Goal: Transaction & Acquisition: Download file/media

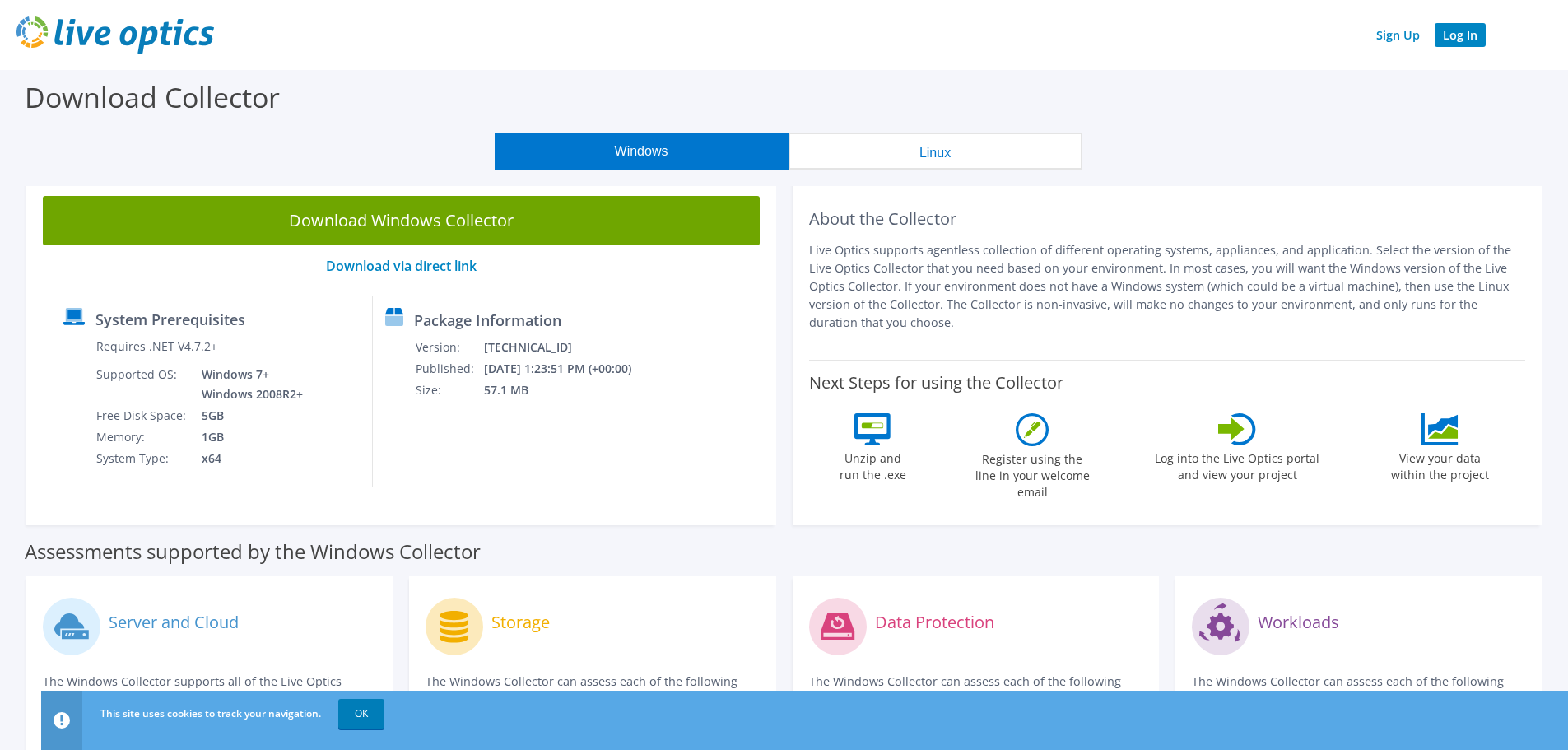
click at [1458, 40] on link "Log In" at bounding box center [1460, 35] width 51 height 23
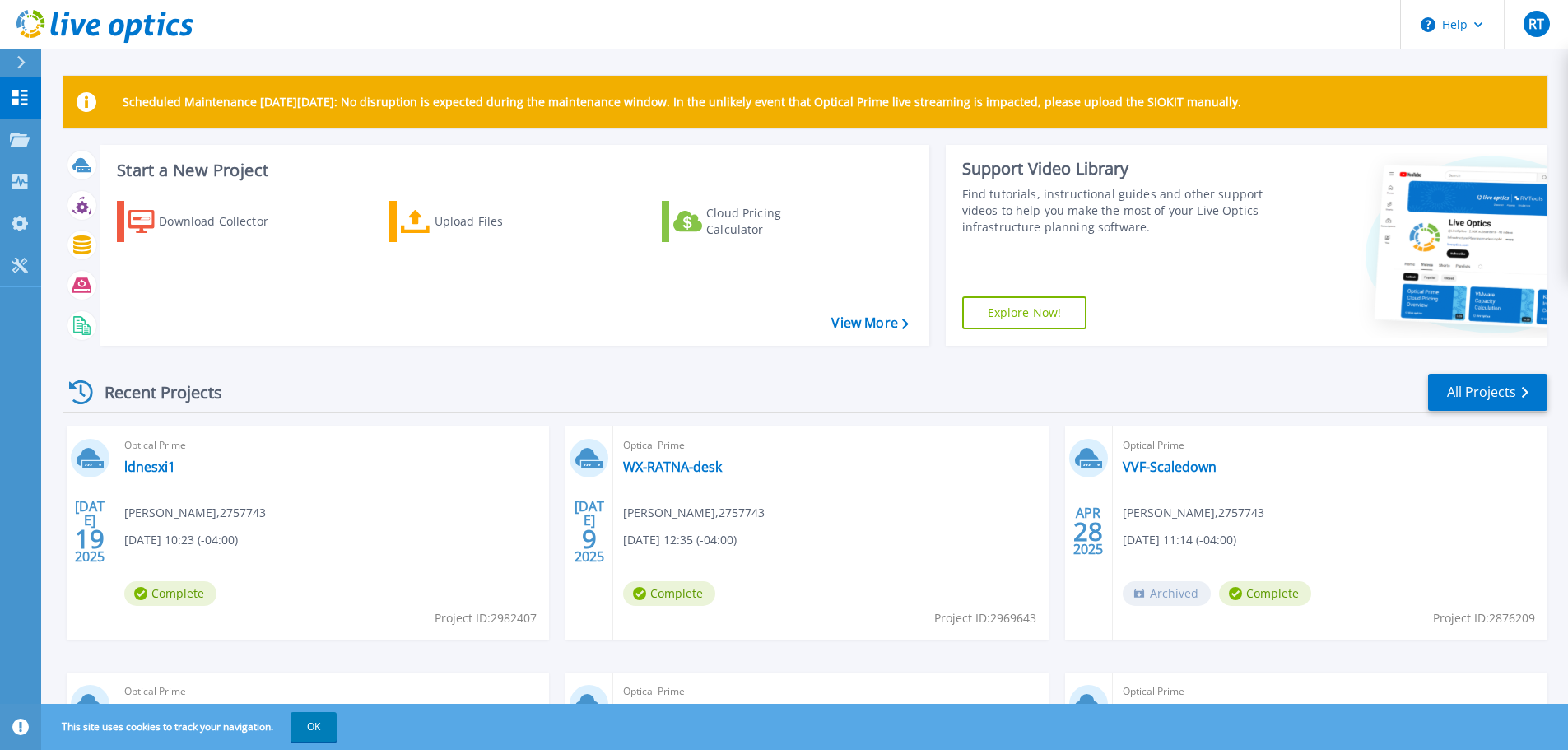
click at [224, 177] on h3 "Start a New Project" at bounding box center [512, 169] width 791 height 18
click at [170, 169] on h3 "Start a New Project" at bounding box center [512, 169] width 791 height 18
click at [193, 226] on div "Download Collector" at bounding box center [225, 221] width 132 height 33
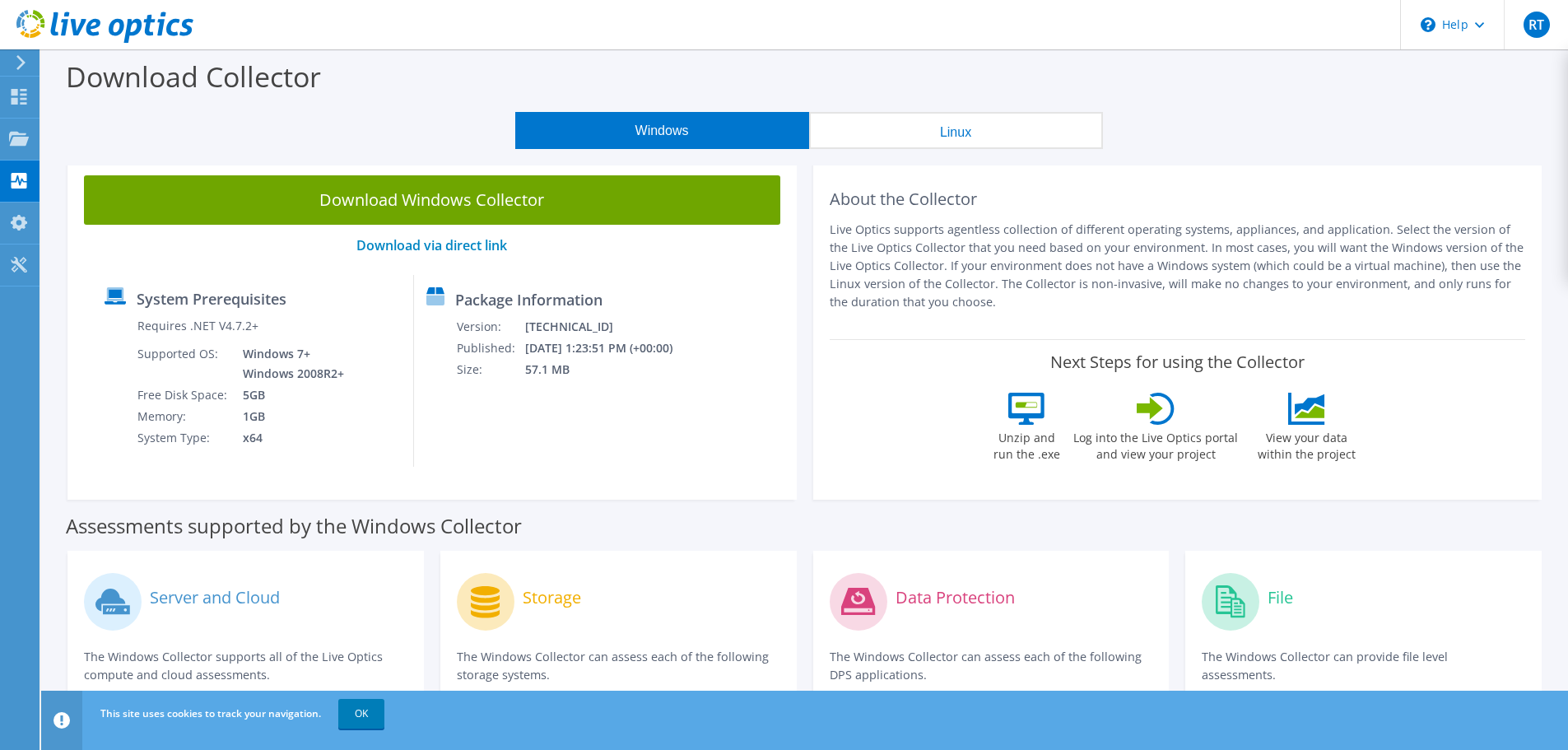
click at [418, 194] on link "Download Windows Collector" at bounding box center [432, 199] width 696 height 50
